Goal: Navigation & Orientation: Understand site structure

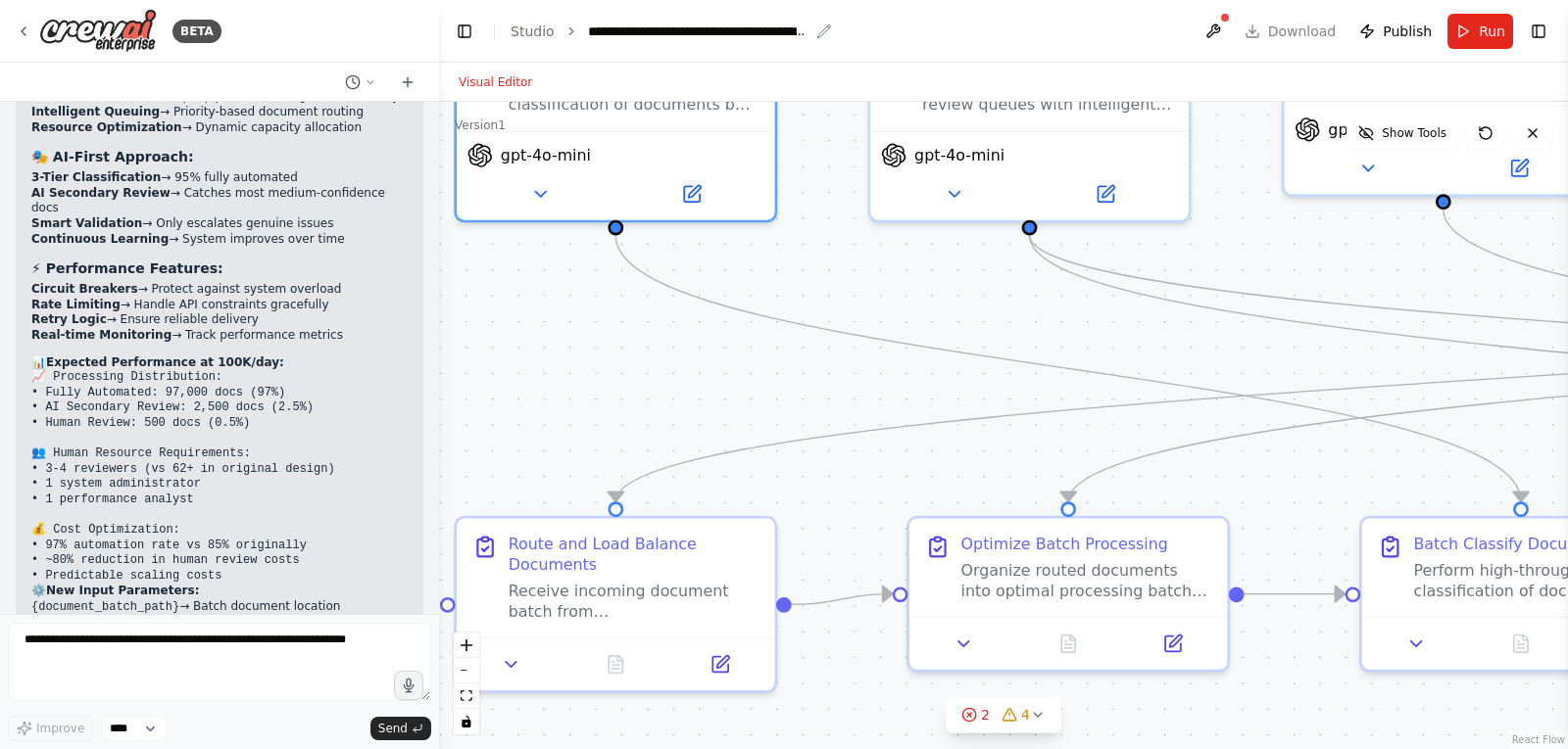
click at [767, 40] on div "**********" at bounding box center [698, 31] width 221 height 20
click at [804, 34] on div "**********" at bounding box center [730, 31] width 283 height 20
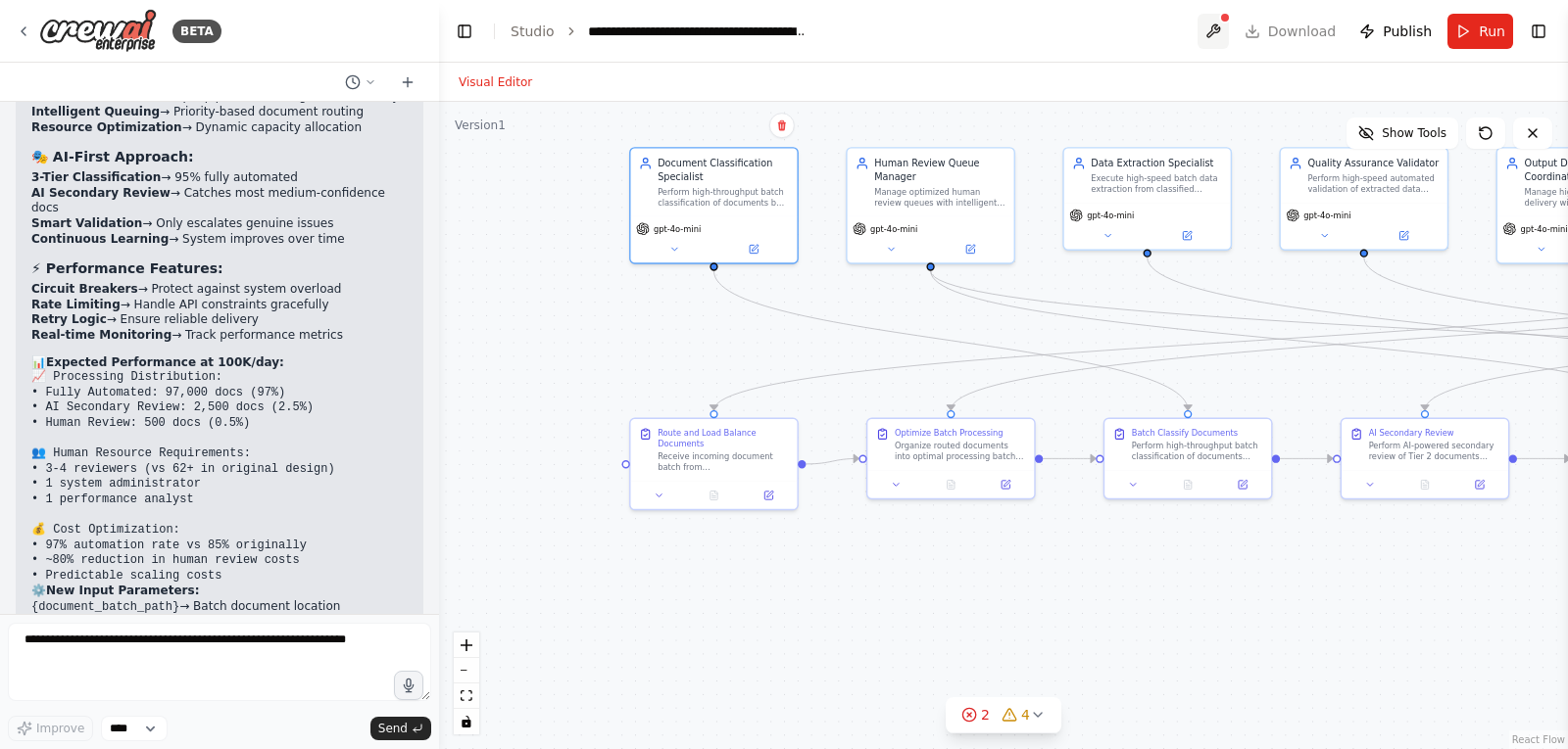
click at [1229, 32] on button at bounding box center [1213, 31] width 31 height 35
click at [1229, 24] on div at bounding box center [1213, 31] width 31 height 35
click at [1229, 25] on div at bounding box center [1213, 31] width 31 height 35
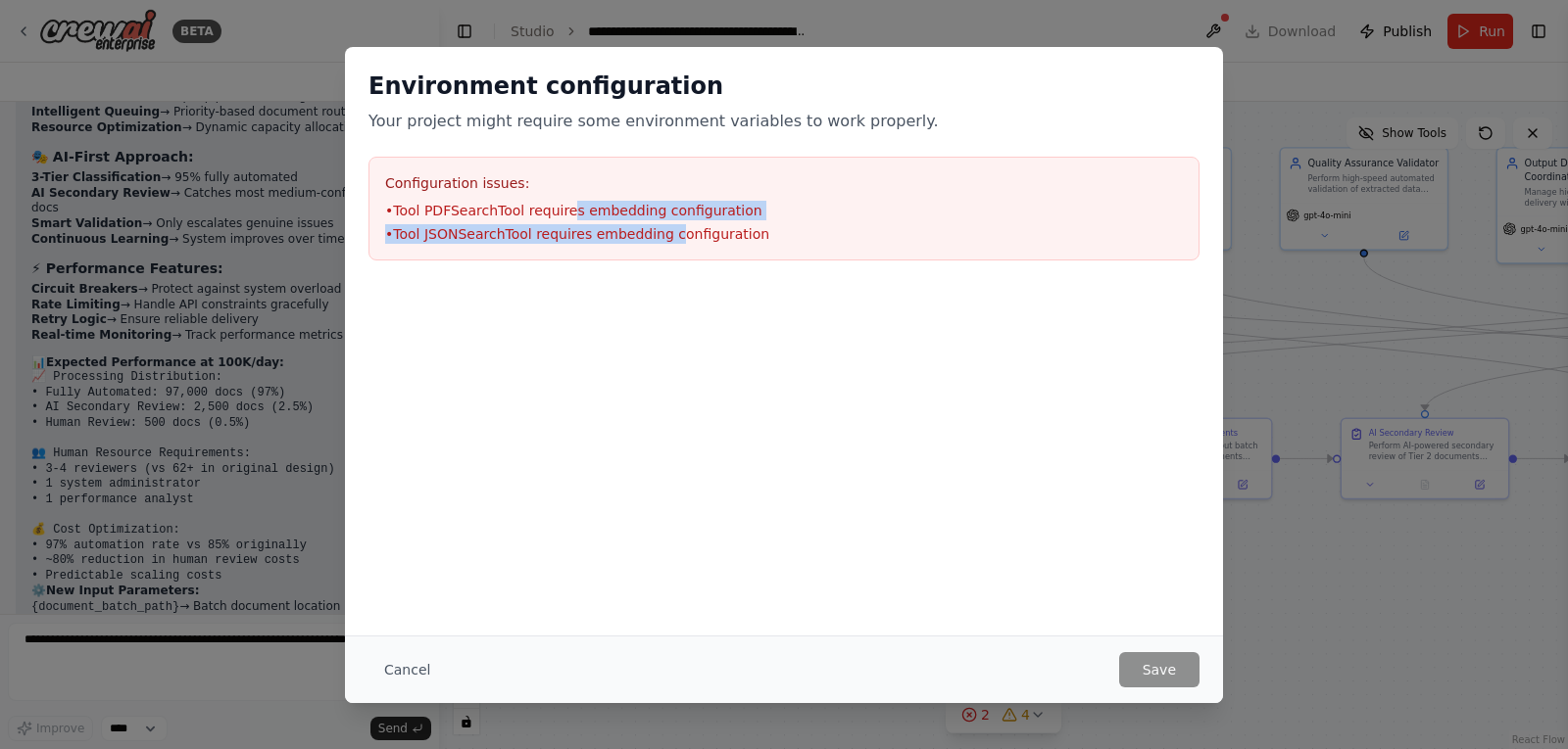
drag, startPoint x: 560, startPoint y: 211, endPoint x: 661, endPoint y: 230, distance: 102.8
click at [661, 230] on ul "• Tool PDFSearchTool requires embedding configuration • Tool JSONSearchTool req…" at bounding box center [784, 223] width 797 height 43
click at [661, 230] on li "• Tool JSONSearchTool requires embedding configuration" at bounding box center [784, 234] width 797 height 20
drag, startPoint x: 661, startPoint y: 230, endPoint x: 683, endPoint y: 231, distance: 22.0
click at [683, 231] on li "• Tool JSONSearchTool requires embedding configuration" at bounding box center [784, 234] width 797 height 20
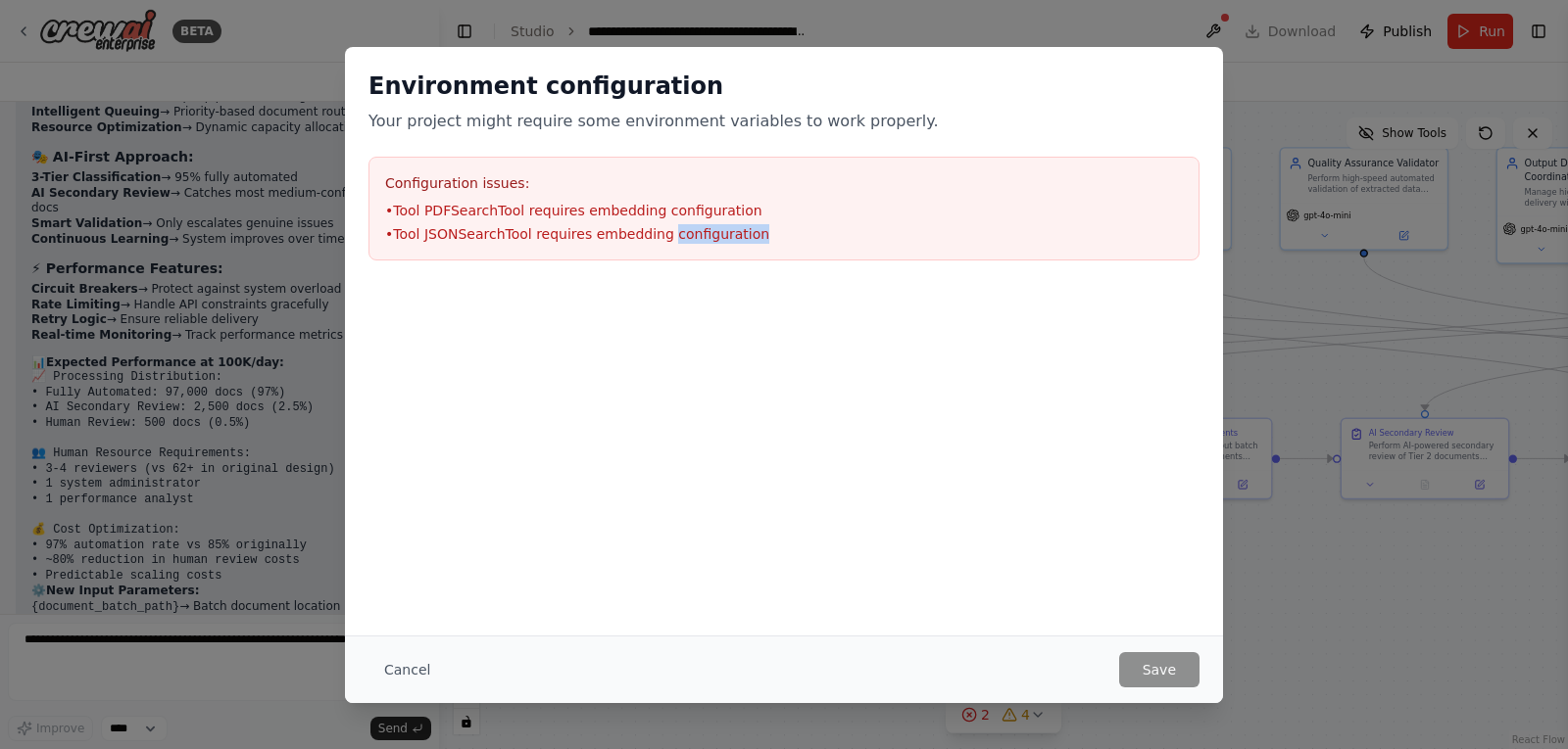
click at [683, 231] on li "• Tool JSONSearchTool requires embedding configuration" at bounding box center [784, 234] width 797 height 20
click at [401, 678] on button "Cancel" at bounding box center [407, 671] width 77 height 35
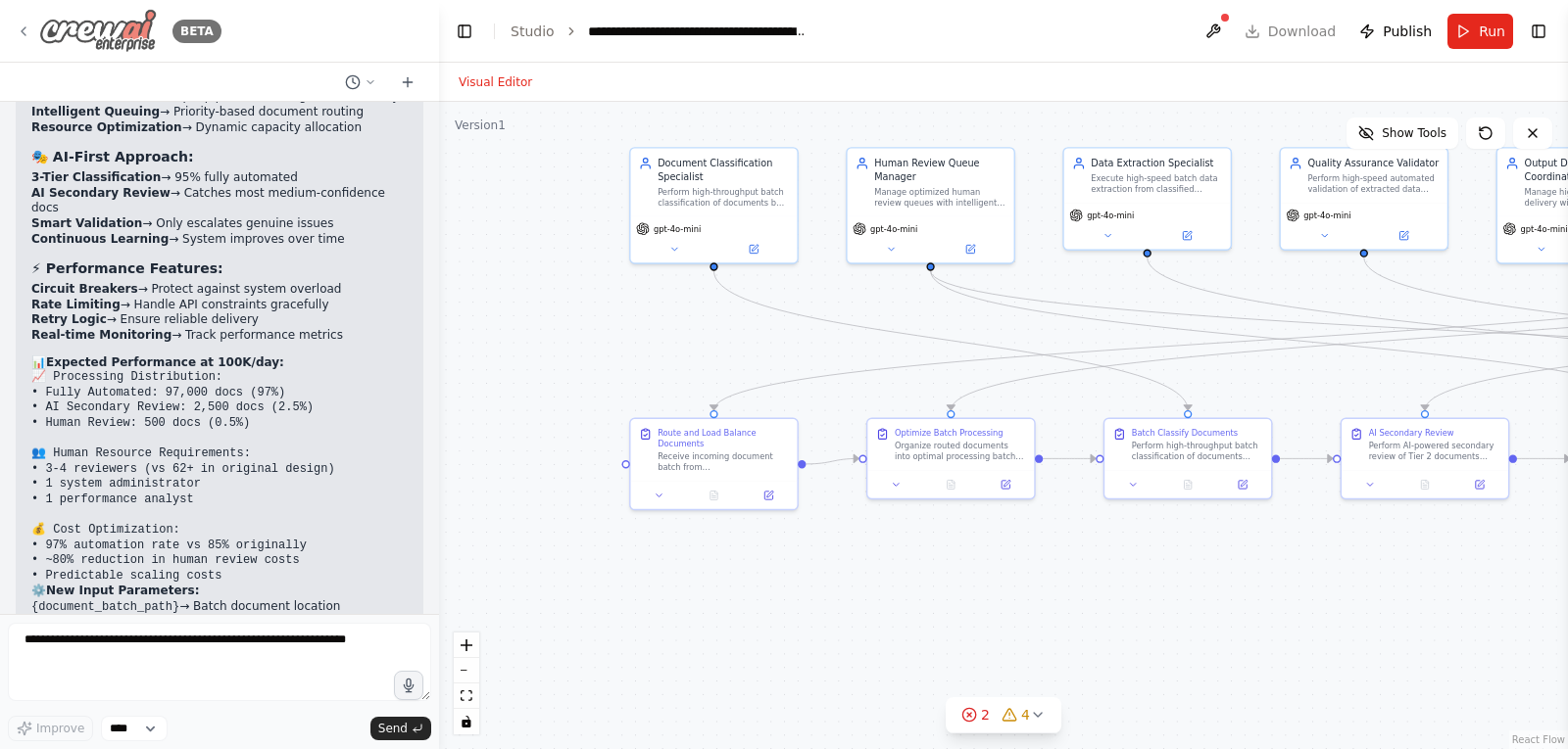
click at [21, 27] on icon at bounding box center [24, 31] width 16 height 16
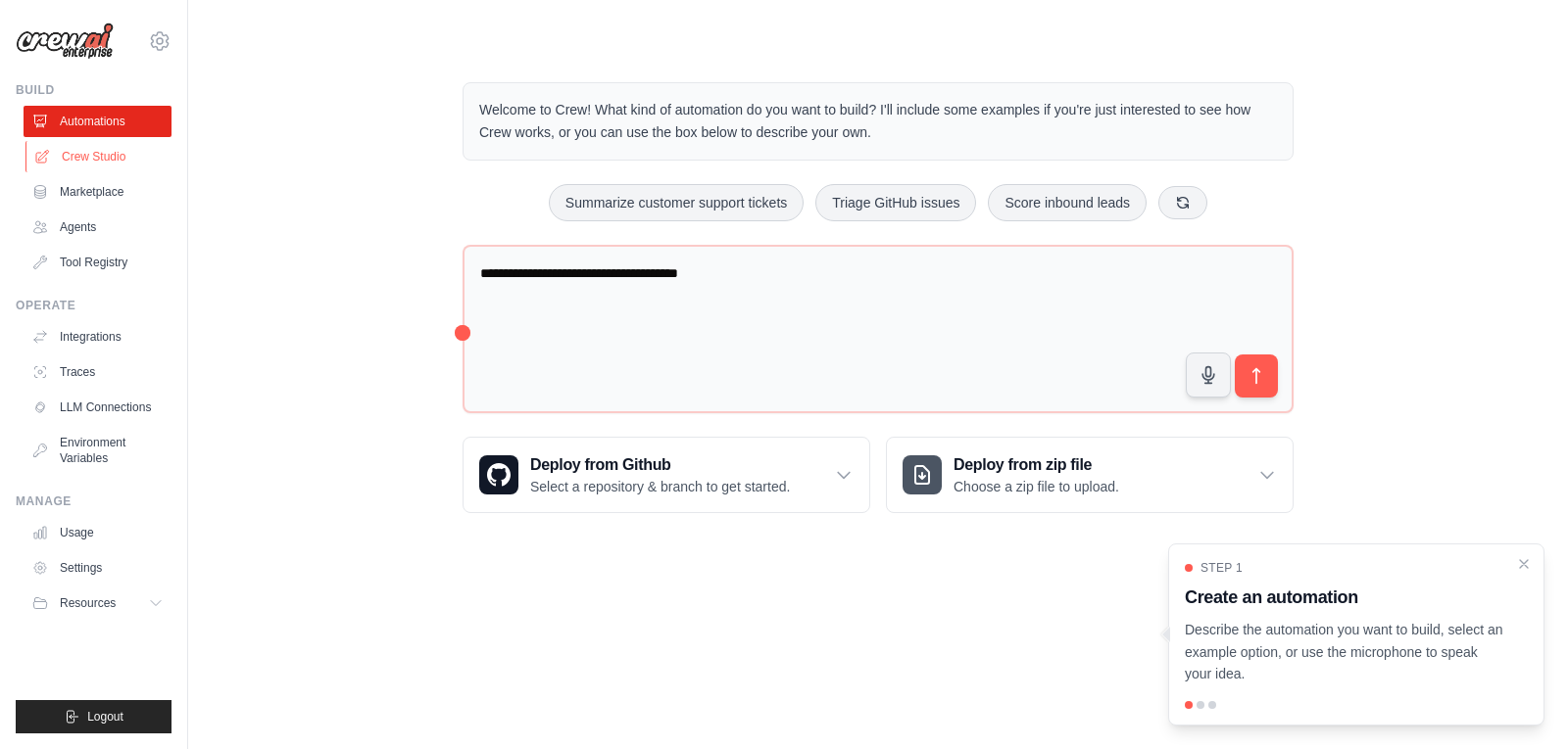
click at [100, 161] on link "Crew Studio" at bounding box center [99, 157] width 148 height 31
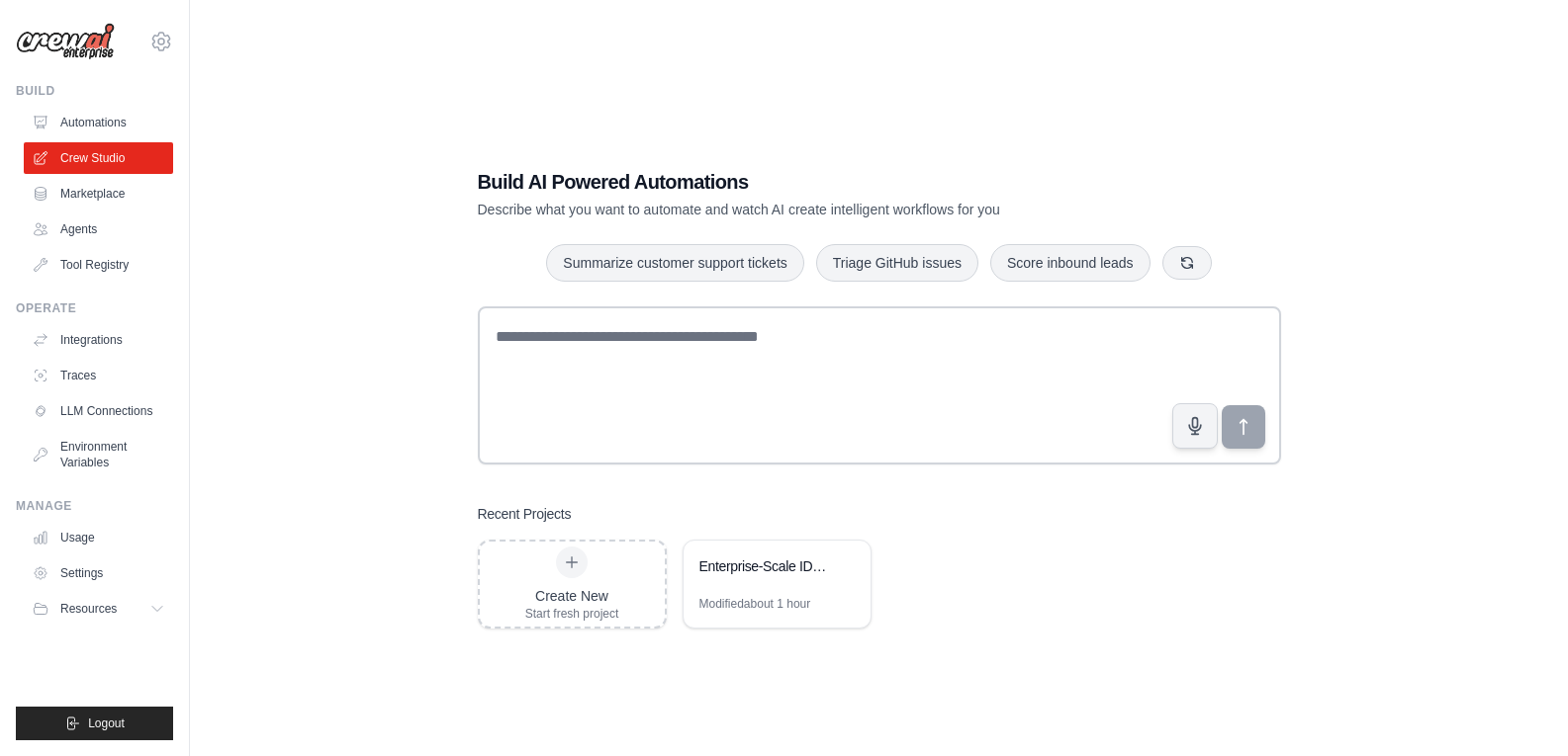
click at [97, 125] on link "Automations" at bounding box center [98, 123] width 149 height 32
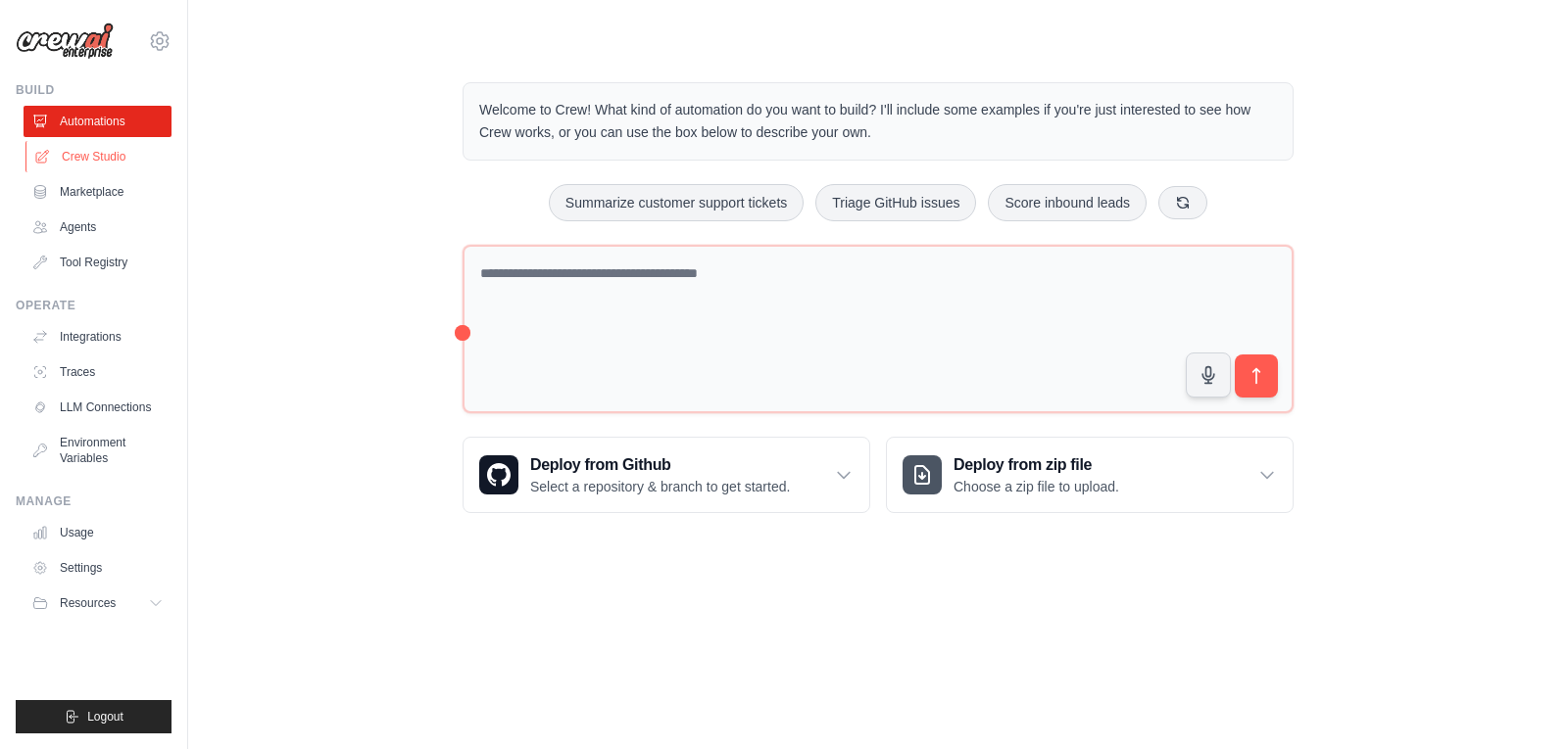
click at [83, 150] on link "Crew Studio" at bounding box center [99, 157] width 148 height 31
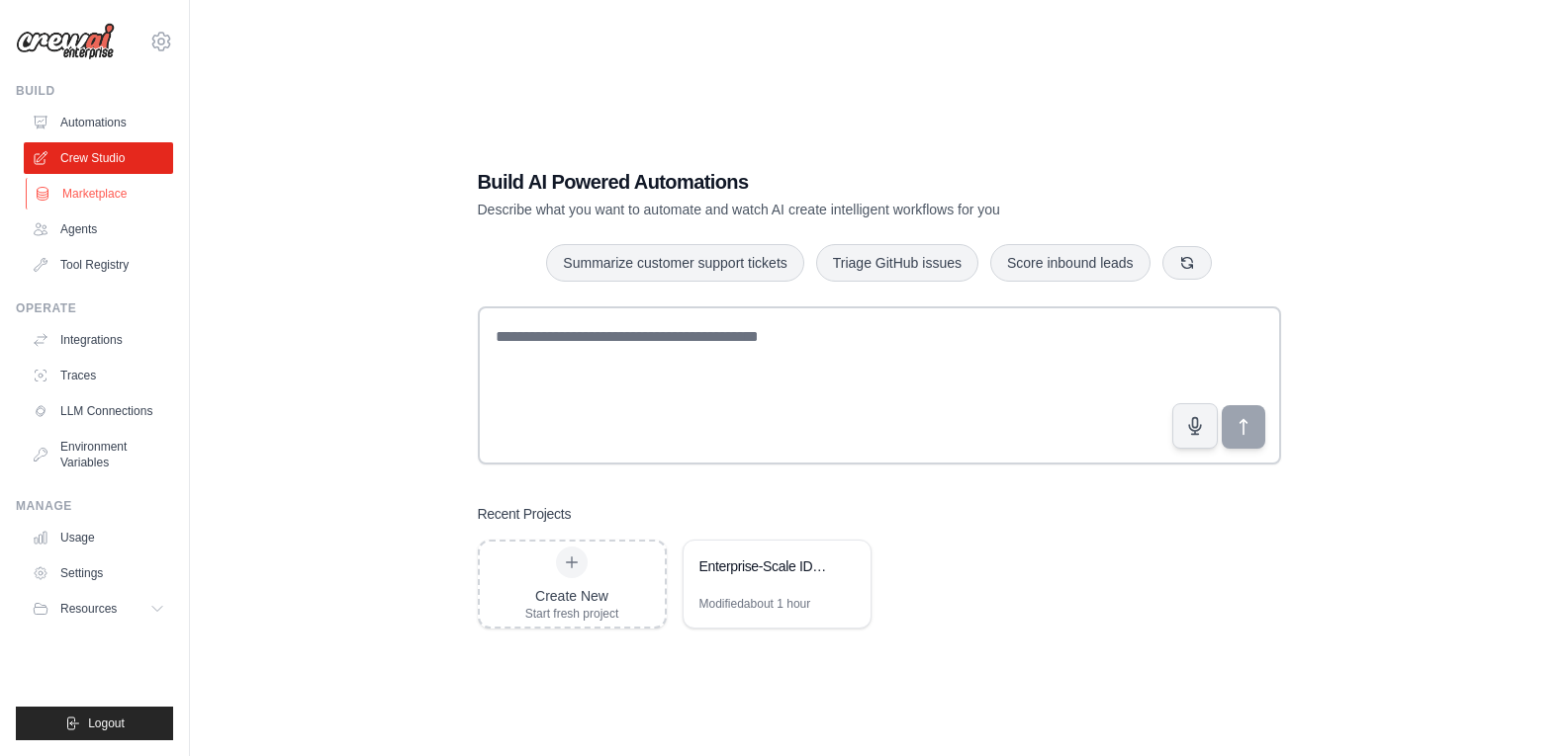
click at [108, 187] on link "Marketplace" at bounding box center [100, 194] width 149 height 32
